Goal: Information Seeking & Learning: Check status

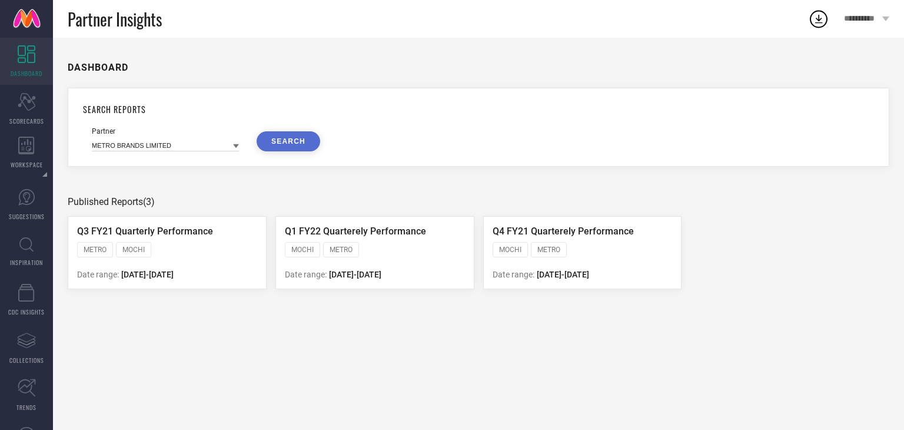
click at [34, 109] on icon "Scorecard" at bounding box center [27, 102] width 18 height 18
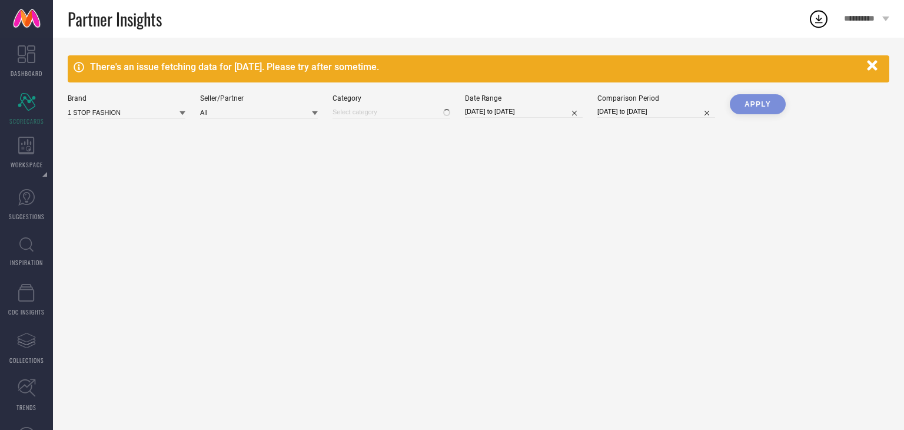
type input "All"
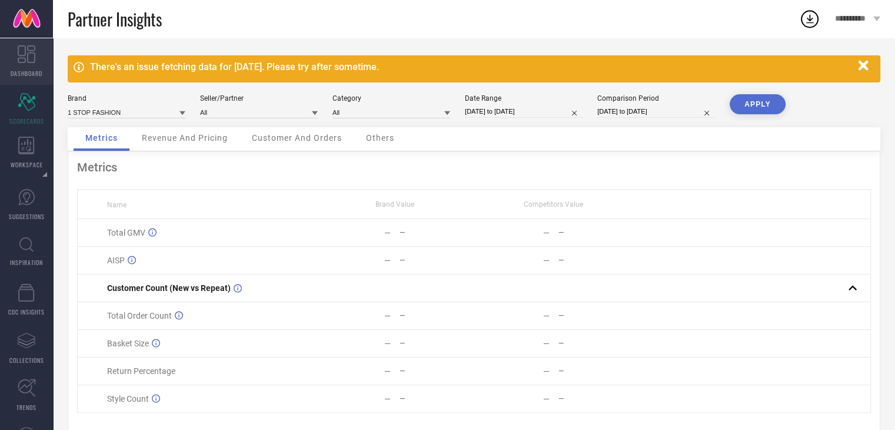
click at [52, 57] on link "DASHBOARD" at bounding box center [26, 61] width 53 height 47
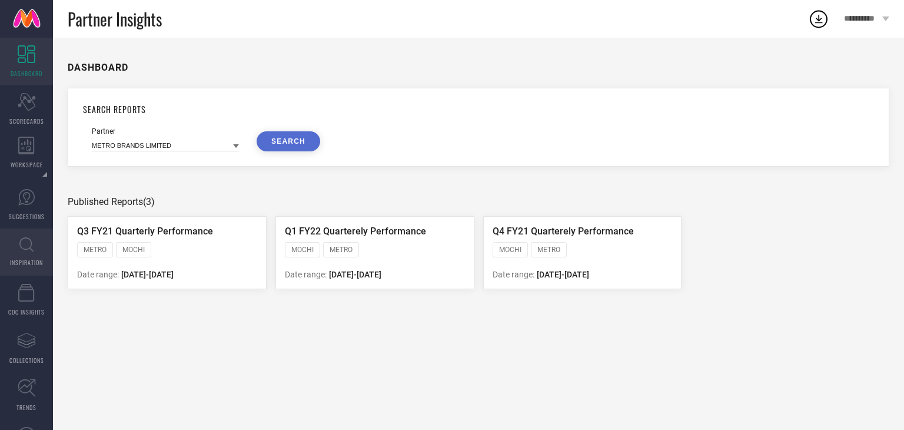
click at [15, 270] on link "INSPIRATION" at bounding box center [26, 251] width 53 height 47
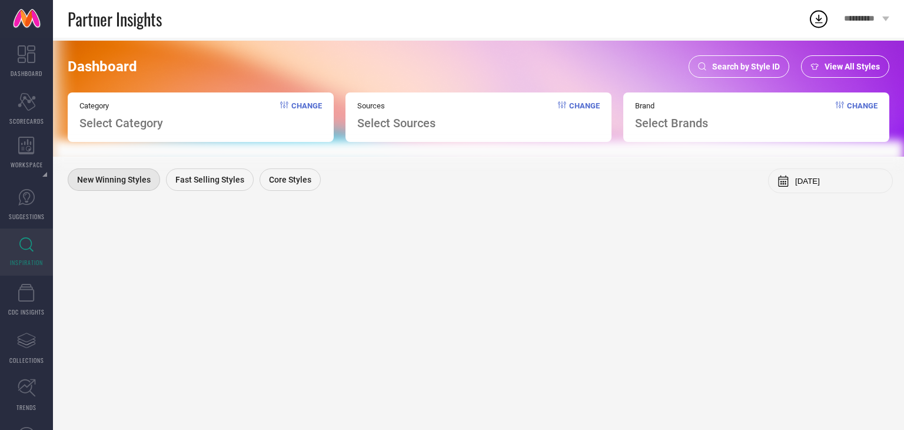
click at [723, 85] on div "Dashboard Search by Style ID View All Styles Category Select Category Change So…" at bounding box center [478, 99] width 851 height 116
click at [735, 60] on div "Search by Style ID" at bounding box center [738, 66] width 101 height 22
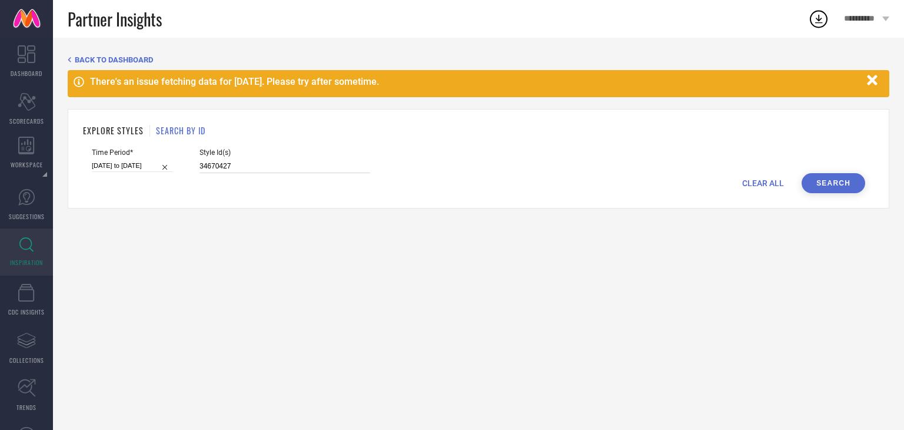
click at [228, 171] on input "34670427" at bounding box center [284, 166] width 171 height 14
paste input "29753974"
type input "29753974"
click at [137, 175] on div "CLEAR ALL Search" at bounding box center [478, 183] width 773 height 20
select select "7"
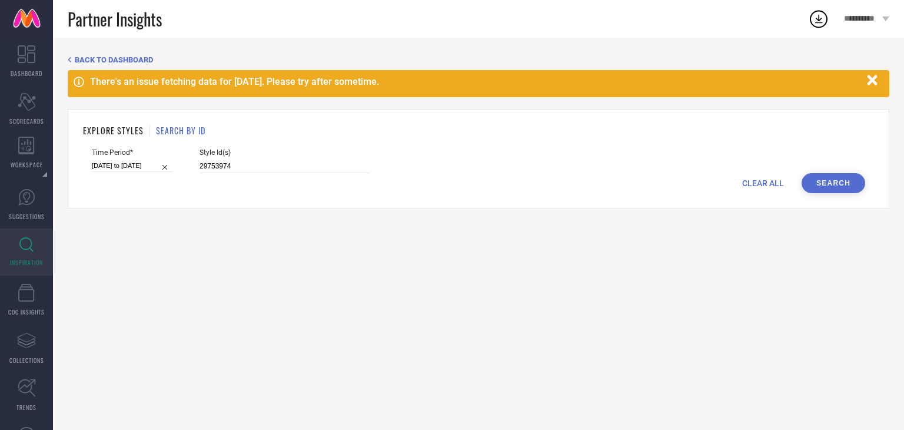
select select "2025"
select select "8"
select select "2025"
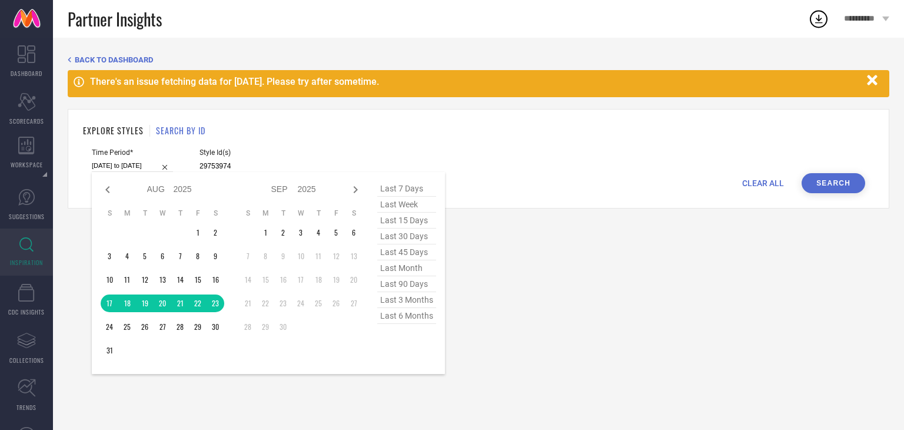
click at [137, 169] on input "17-08-2025 to 23-08-2025" at bounding box center [132, 165] width 81 height 12
click at [407, 316] on span "last 6 months" at bounding box center [406, 316] width 59 height 16
type input "01-03-2025 to 31-08-2025"
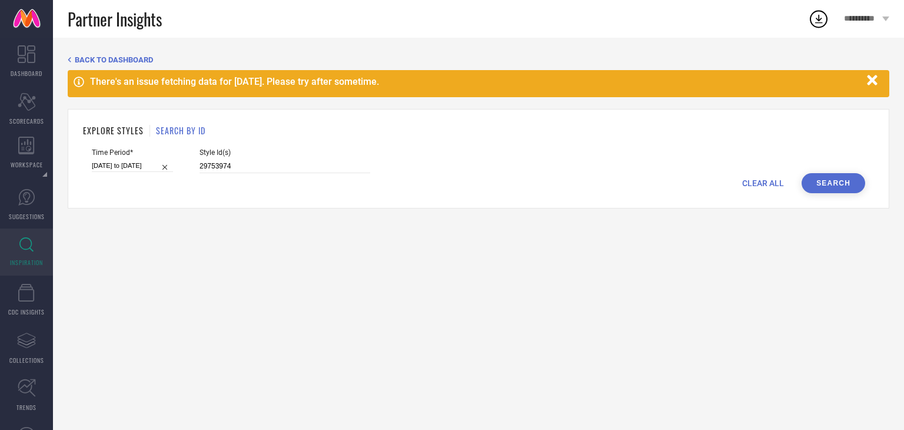
click at [841, 182] on button "Search" at bounding box center [833, 183] width 64 height 20
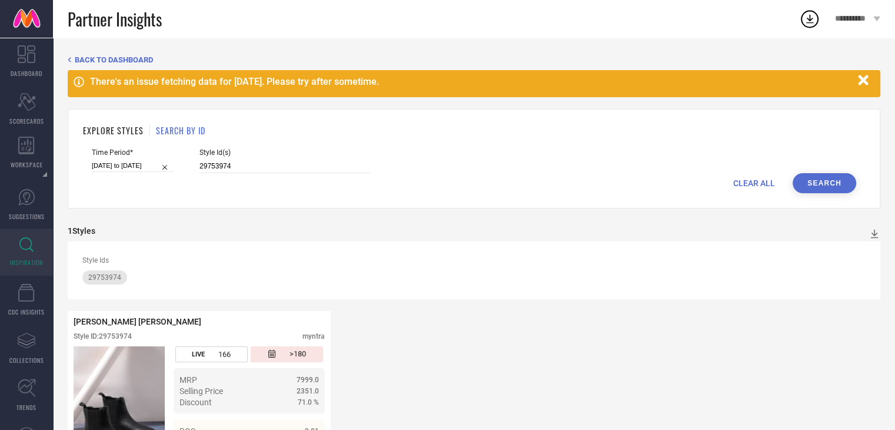
scroll to position [71, 0]
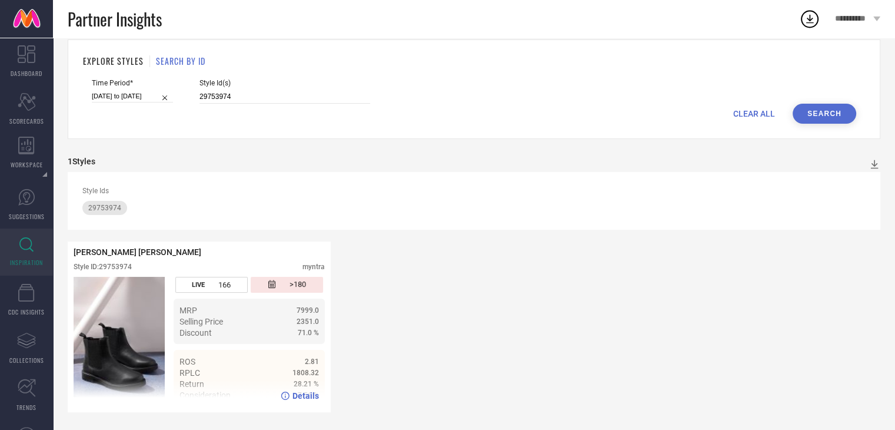
click at [312, 392] on span "Details" at bounding box center [305, 395] width 26 height 9
